Goal: Task Accomplishment & Management: Use online tool/utility

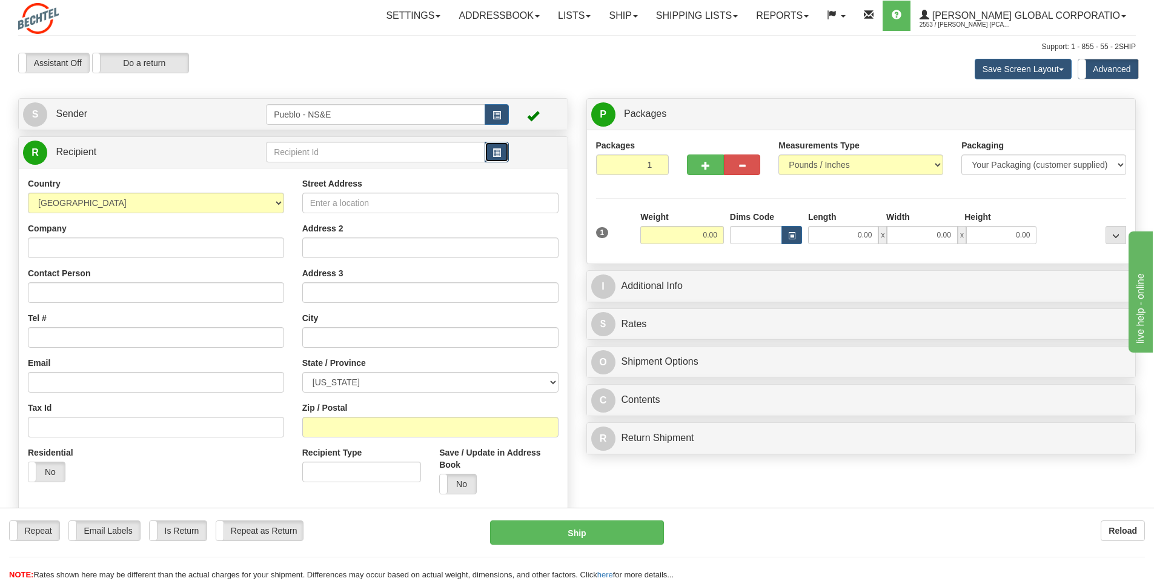
click at [501, 151] on span "button" at bounding box center [497, 153] width 8 height 8
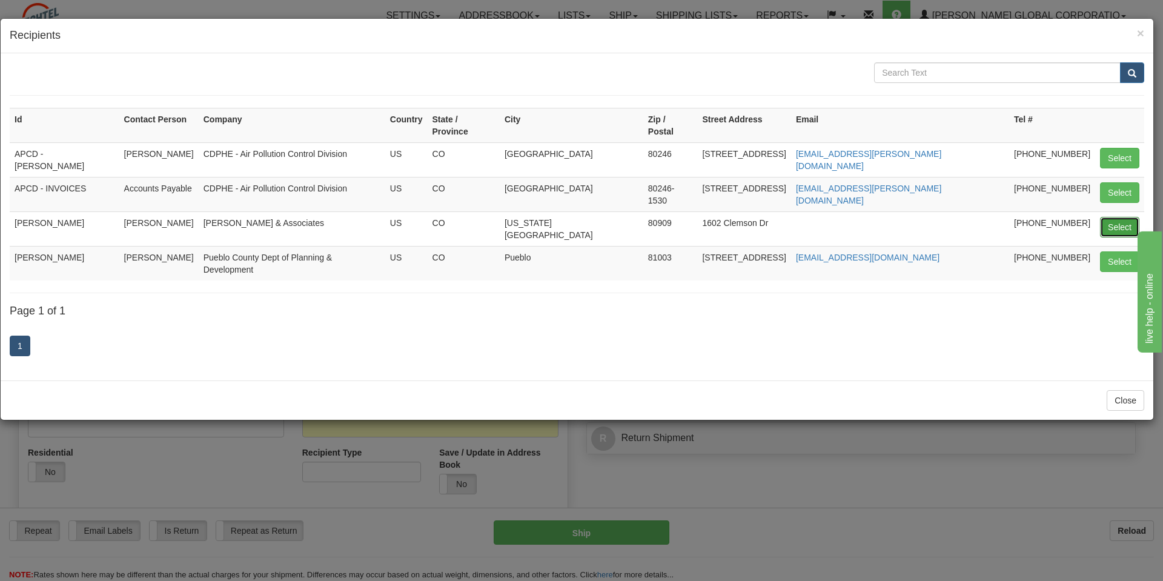
click at [1106, 217] on button "Select" at bounding box center [1119, 227] width 39 height 21
type input "[PERSON_NAME]"
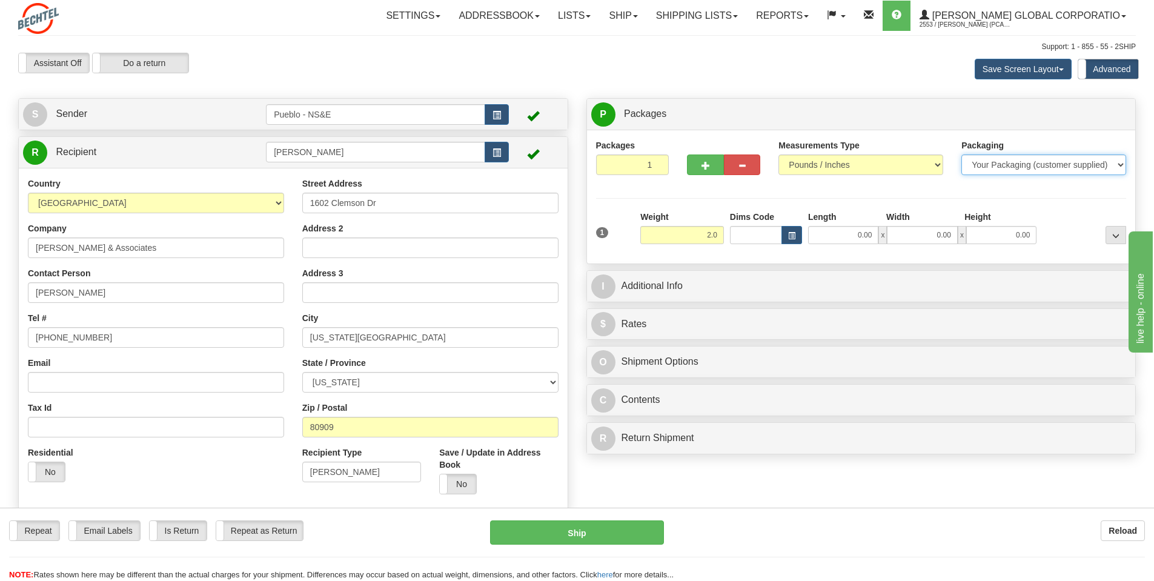
type input "2.00"
click at [980, 170] on select "Your Packaging (customer supplied) Envelope (carrier supplied) Pack (carrier su…" at bounding box center [1044, 165] width 165 height 21
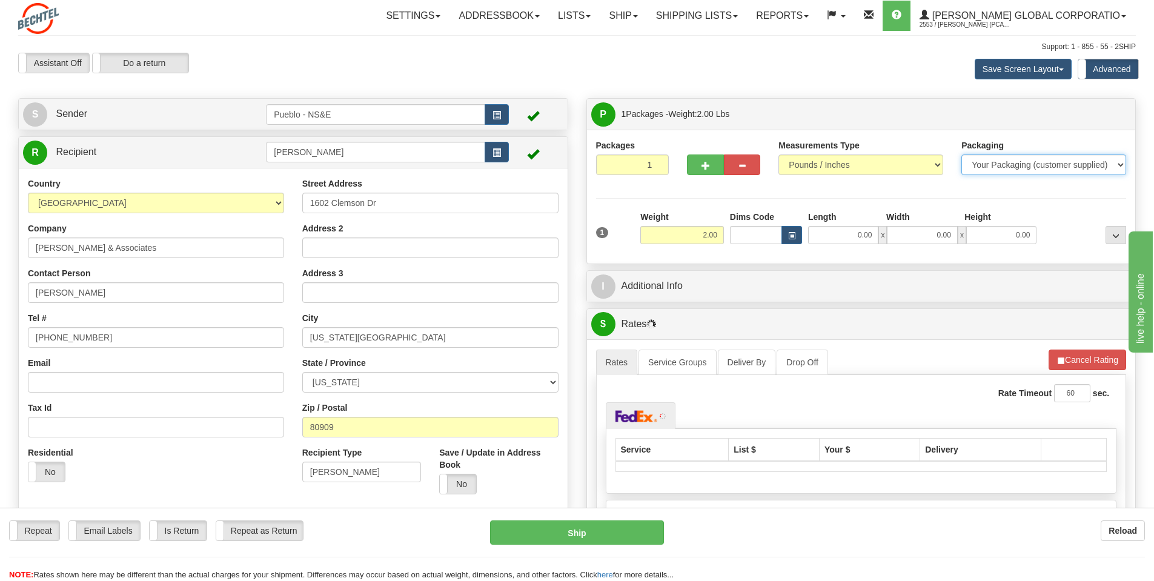
select select "3"
click at [962, 155] on select "Your Packaging (customer supplied) Envelope (carrier supplied) Pack (carrier su…" at bounding box center [1044, 165] width 165 height 21
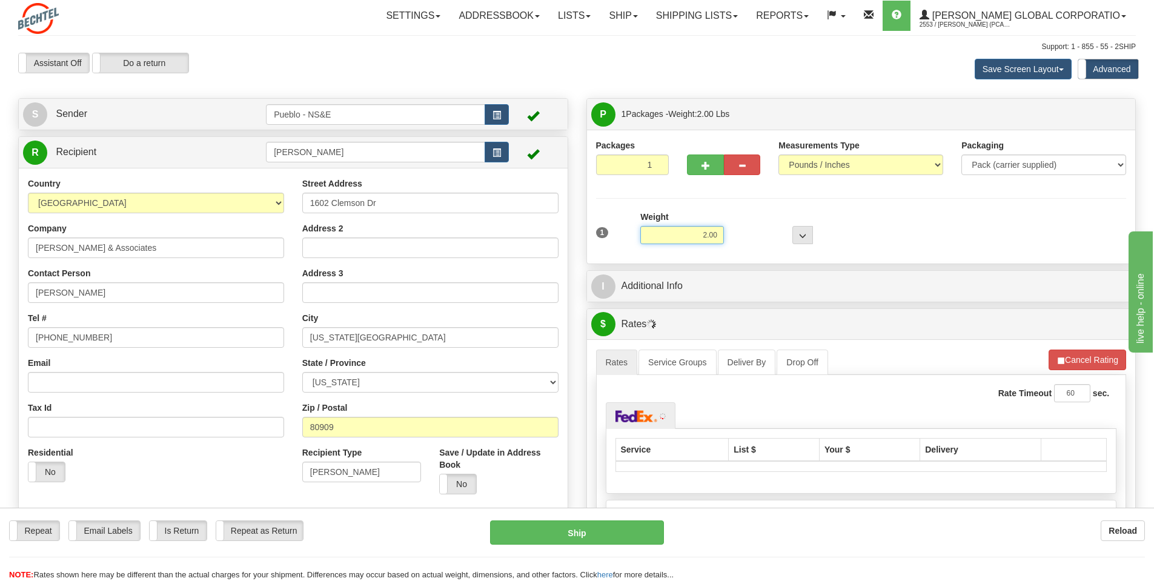
drag, startPoint x: 717, startPoint y: 235, endPoint x: 640, endPoint y: 234, distance: 77.6
click at [640, 234] on div "Weight 2.00" at bounding box center [682, 232] width 90 height 42
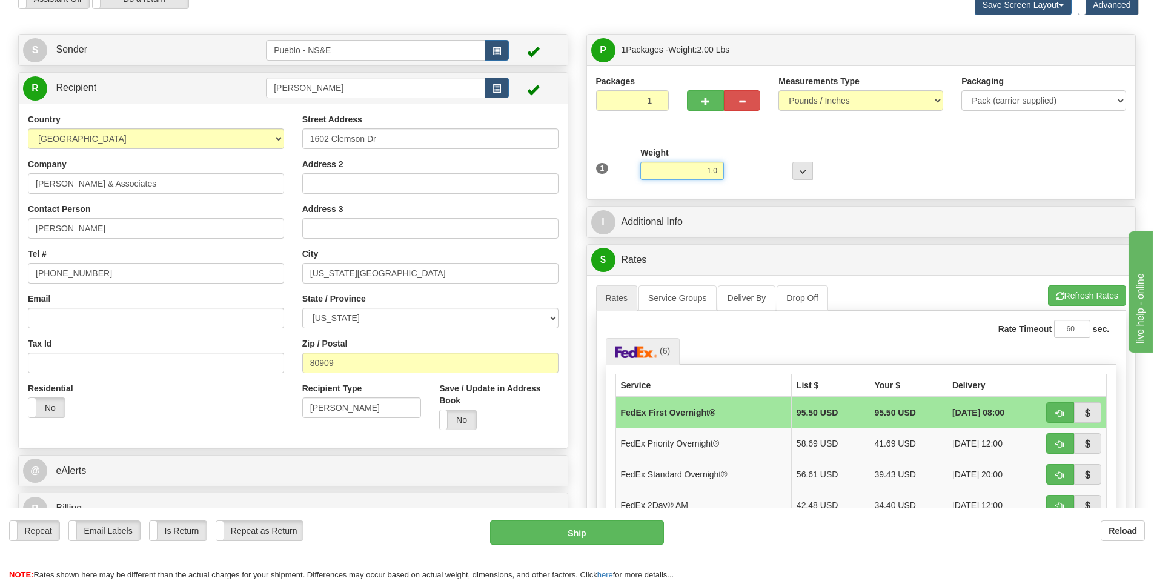
scroll to position [121, 0]
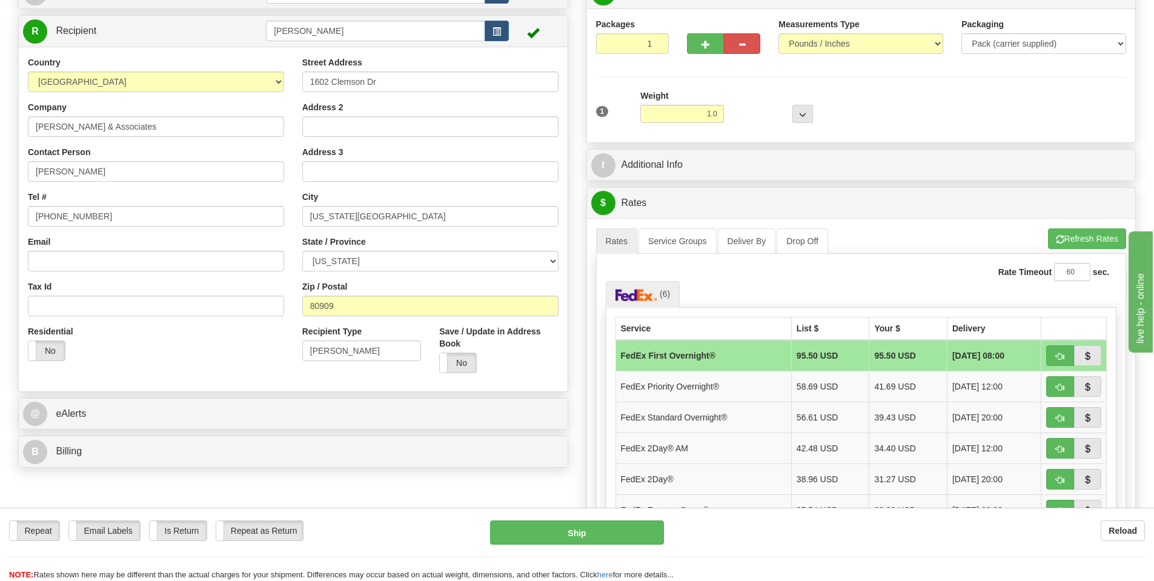
type input "1.00"
click at [913, 128] on div "1 Weight 1.00 Dims Code 0 x" at bounding box center [861, 111] width 537 height 43
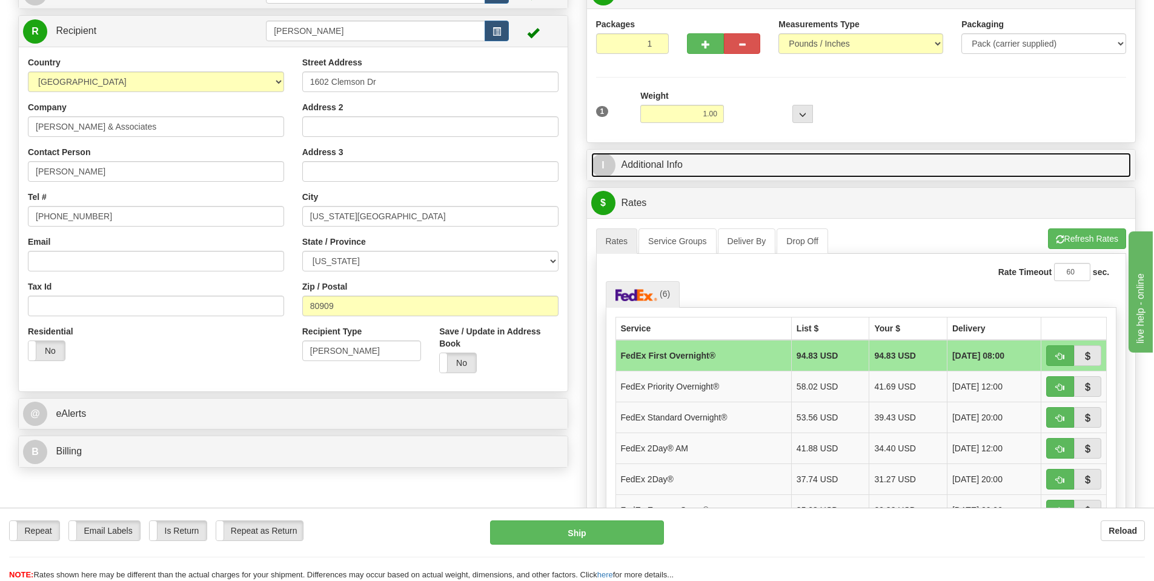
click at [632, 168] on link "I Additional Info" at bounding box center [861, 165] width 540 height 25
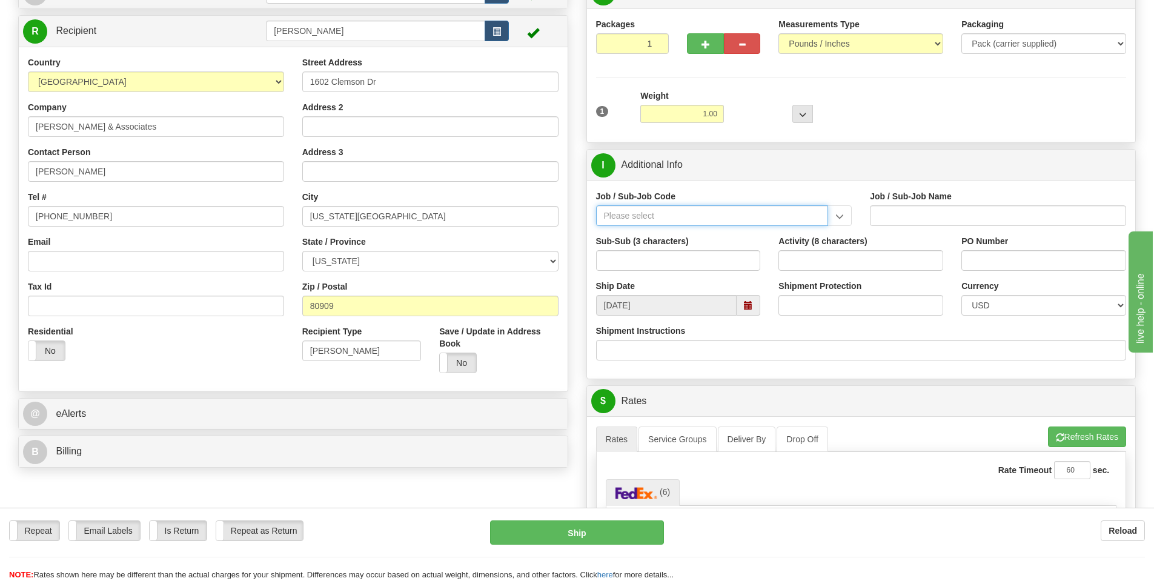
click at [630, 218] on input "Job / Sub-Job Code" at bounding box center [712, 215] width 233 height 21
click at [646, 233] on div "24852-AK8" at bounding box center [709, 234] width 221 height 13
type input "24852-AK8"
type input "PUEBLO CHEM DEMIL PROJECT - OPS-BNI-UTILITIES & O"
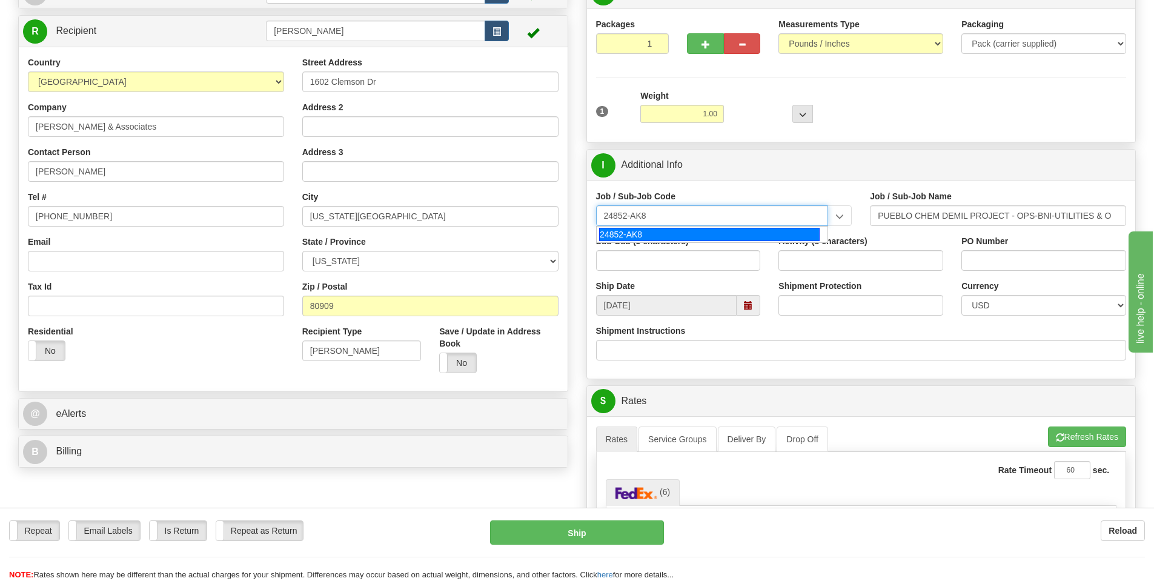
type input "24852-AK8"
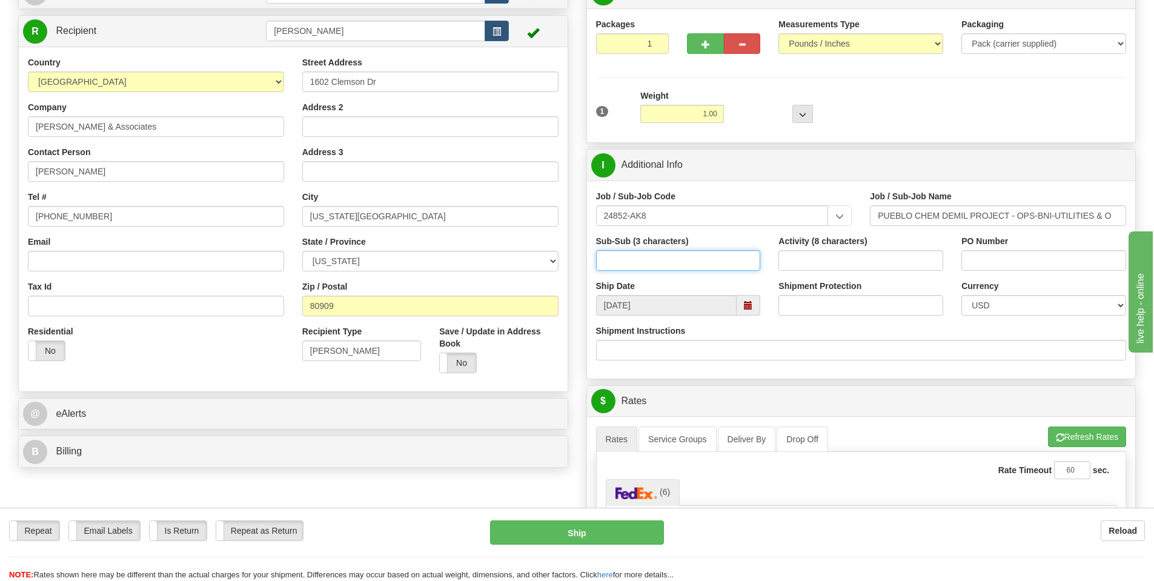
click at [635, 257] on input "Sub-Sub (3 characters)" at bounding box center [678, 260] width 165 height 21
type input "000"
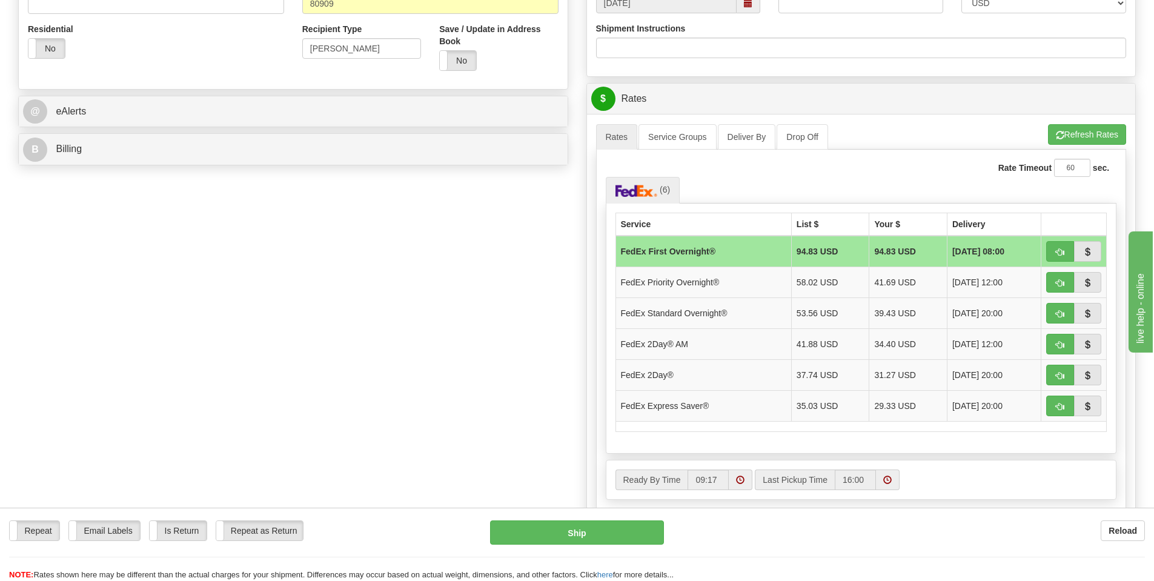
scroll to position [424, 0]
click at [1056, 377] on span "button" at bounding box center [1060, 375] width 8 height 8
type input "03"
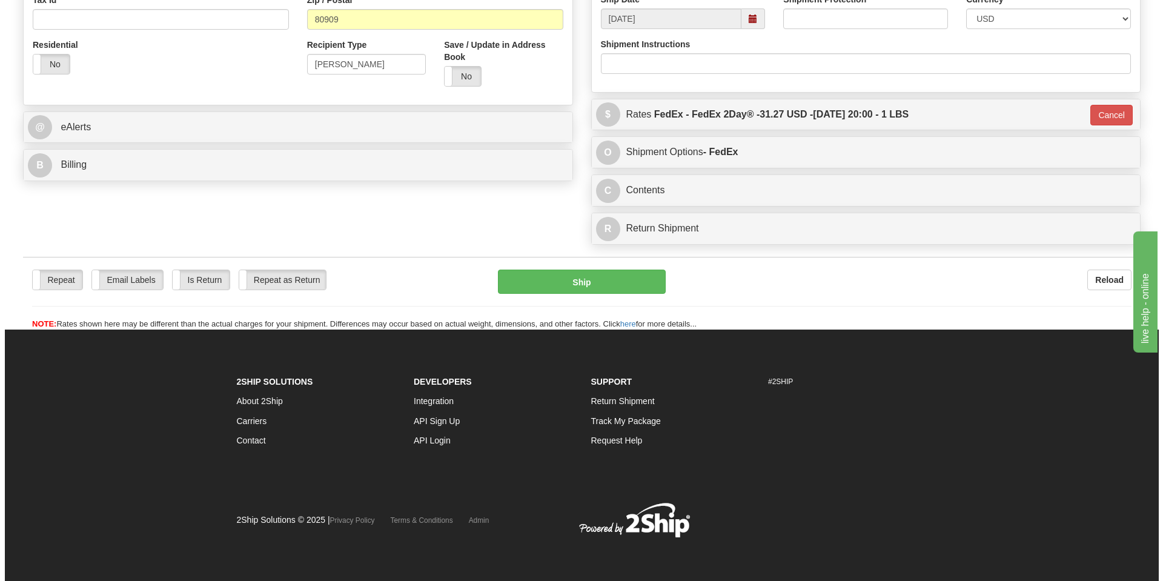
scroll to position [408, 0]
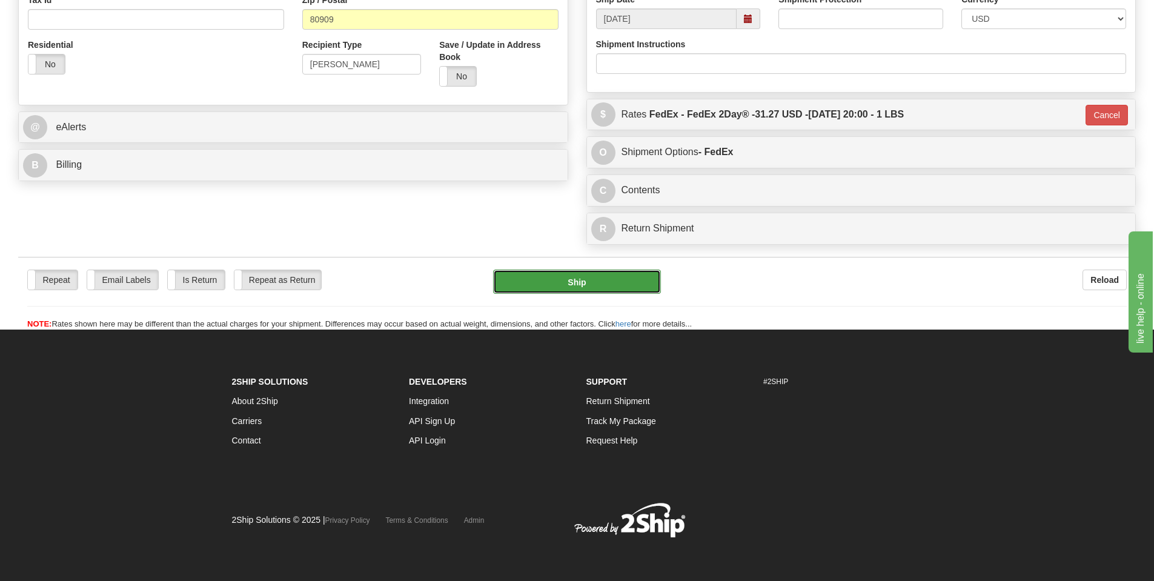
click at [637, 290] on button "Ship" at bounding box center [577, 282] width 168 height 24
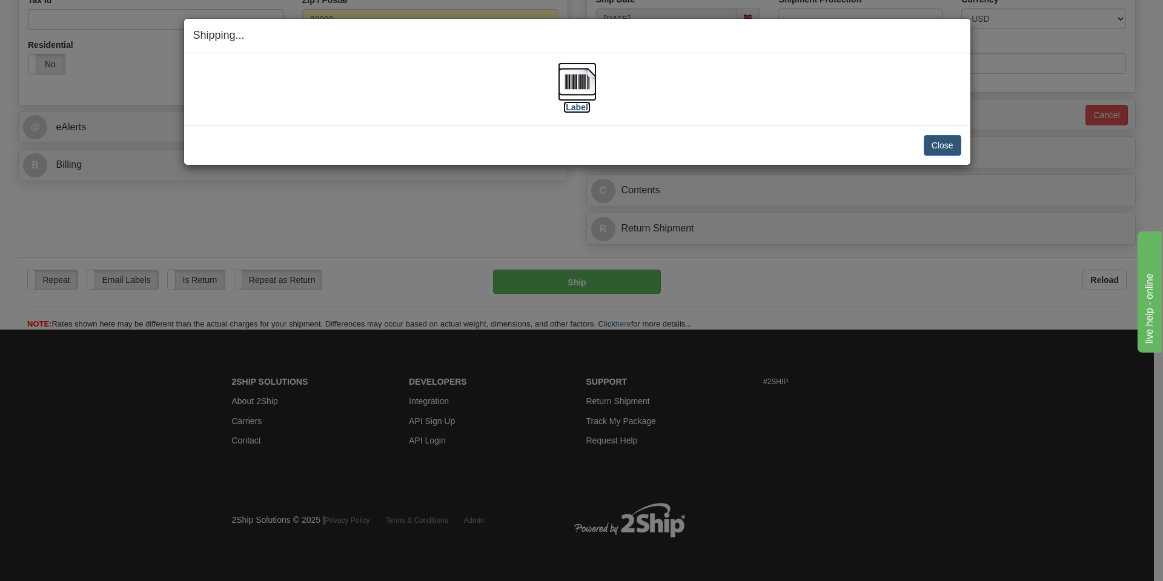
click at [585, 101] on label "[Label]" at bounding box center [578, 107] width 28 height 12
